Goal: Task Accomplishment & Management: Use online tool/utility

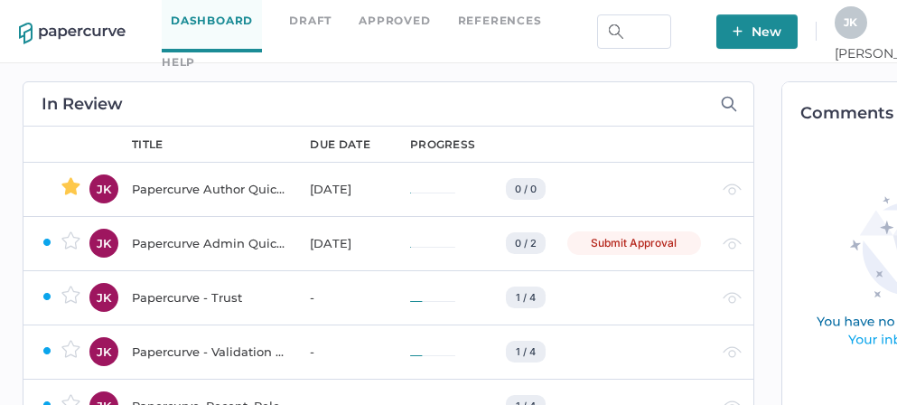
scroll to position [0, 122]
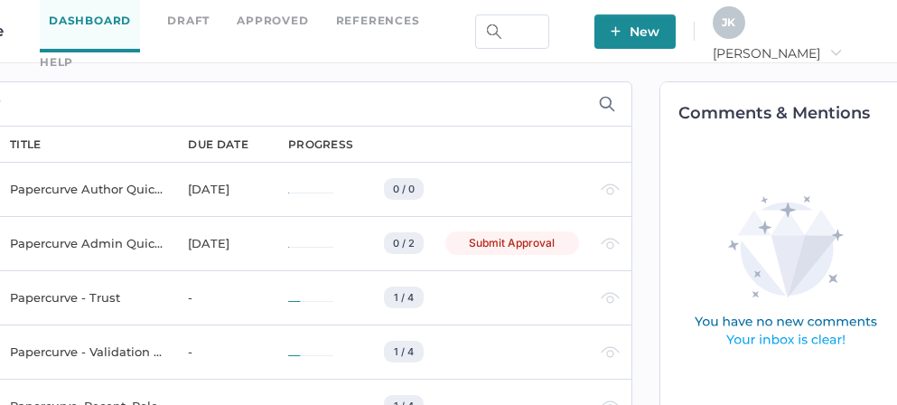
click at [834, 15] on div "J K [PERSON_NAME]" at bounding box center [795, 31] width 165 height 50
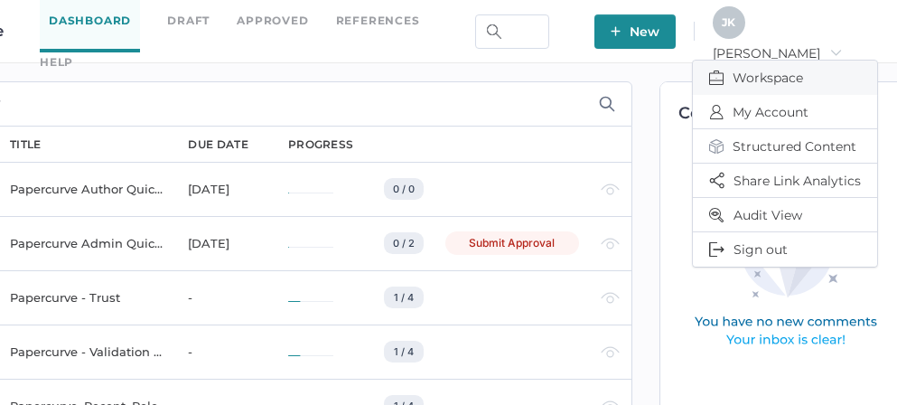
click at [750, 63] on span "Workspace" at bounding box center [785, 78] width 152 height 34
